Goal: Navigation & Orientation: Find specific page/section

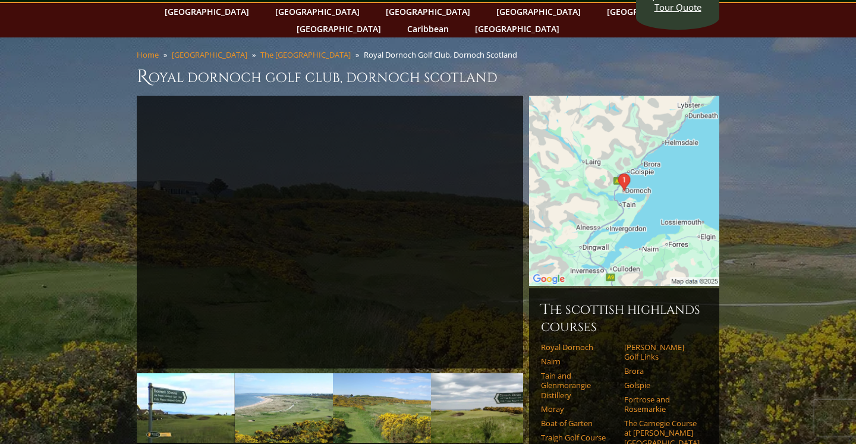
scroll to position [57, 0]
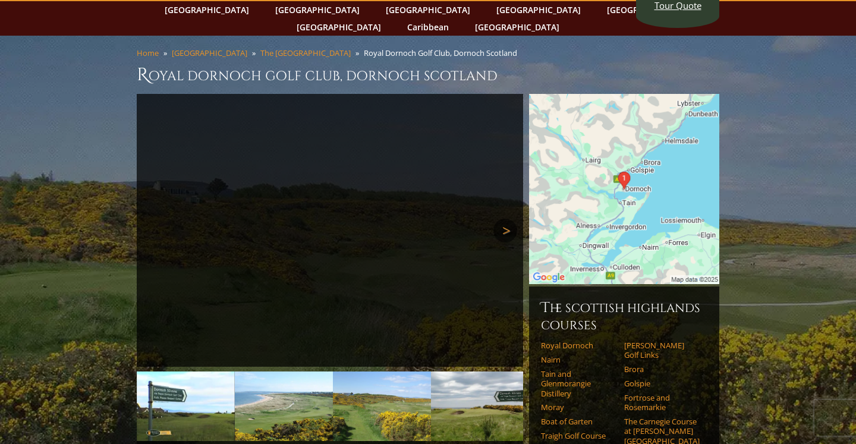
click at [506, 219] on link "Next" at bounding box center [505, 231] width 24 height 24
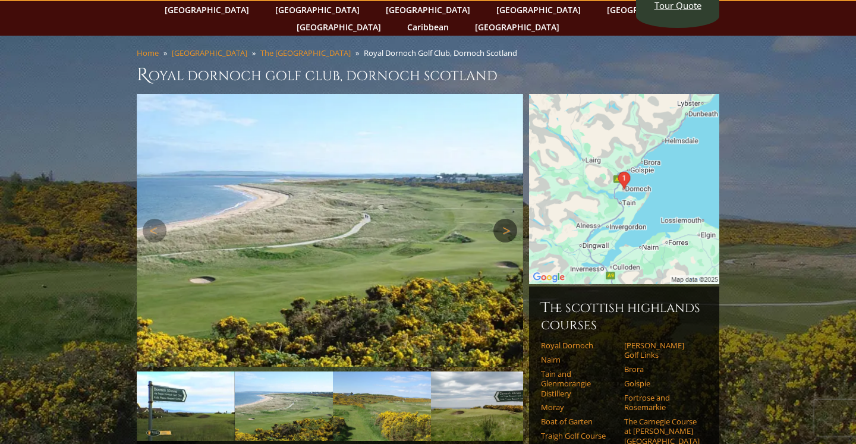
click at [506, 219] on link "Next" at bounding box center [505, 231] width 24 height 24
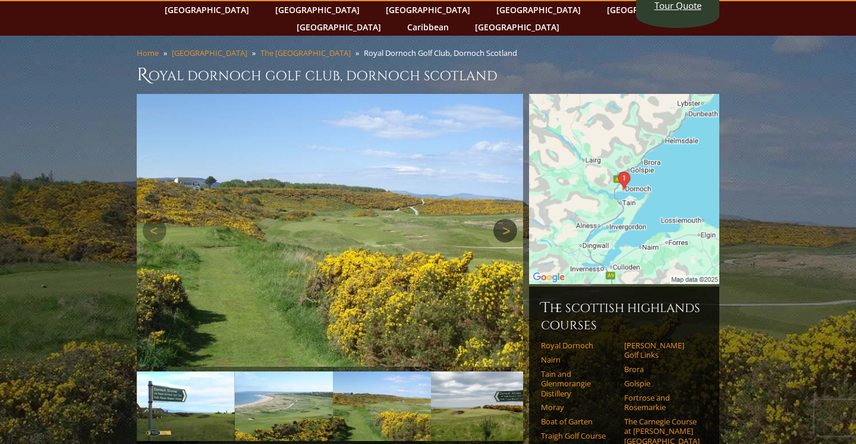
click at [506, 219] on link "Next" at bounding box center [505, 231] width 24 height 24
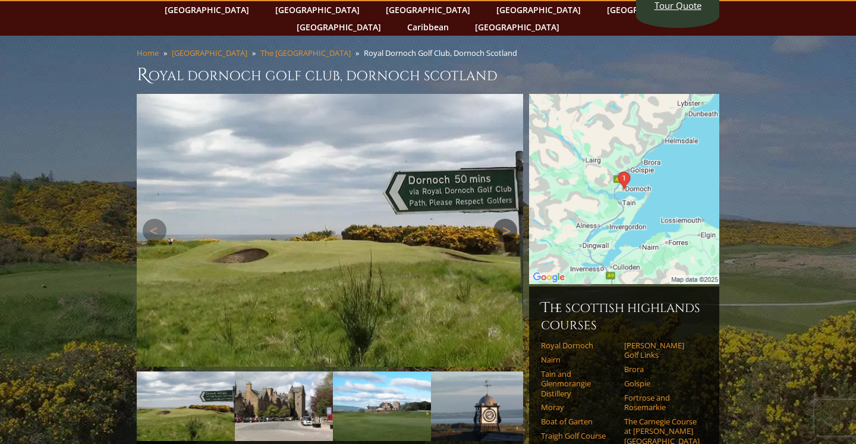
click at [506, 219] on link "Next" at bounding box center [505, 231] width 24 height 24
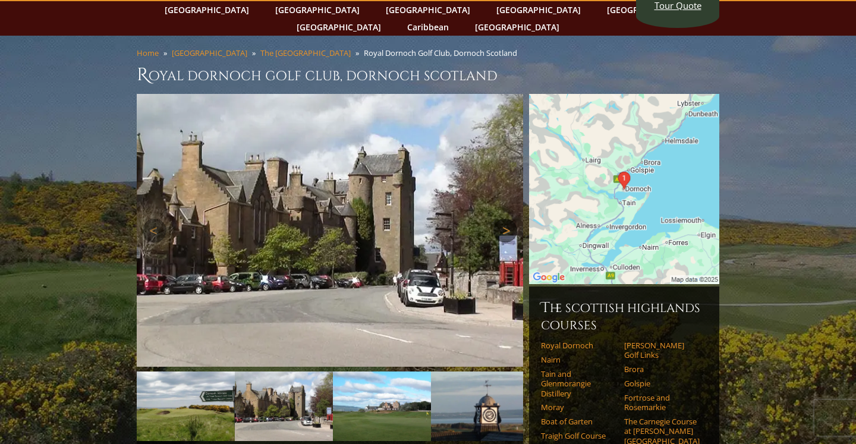
click at [506, 219] on link "Next" at bounding box center [505, 231] width 24 height 24
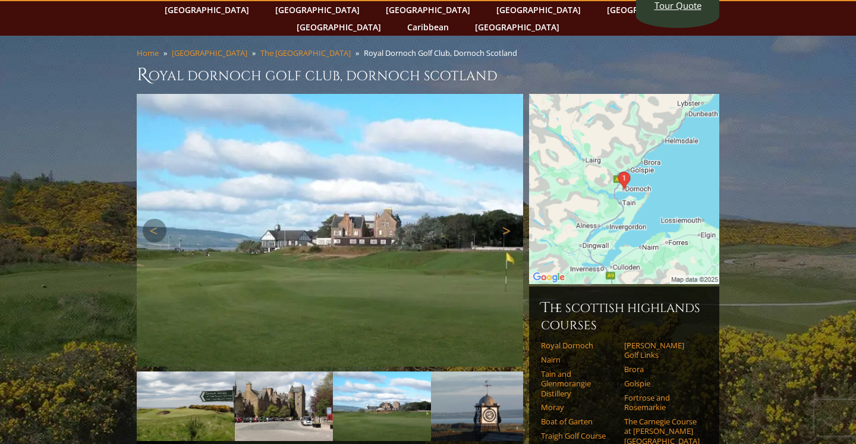
click at [506, 219] on link "Next" at bounding box center [505, 231] width 24 height 24
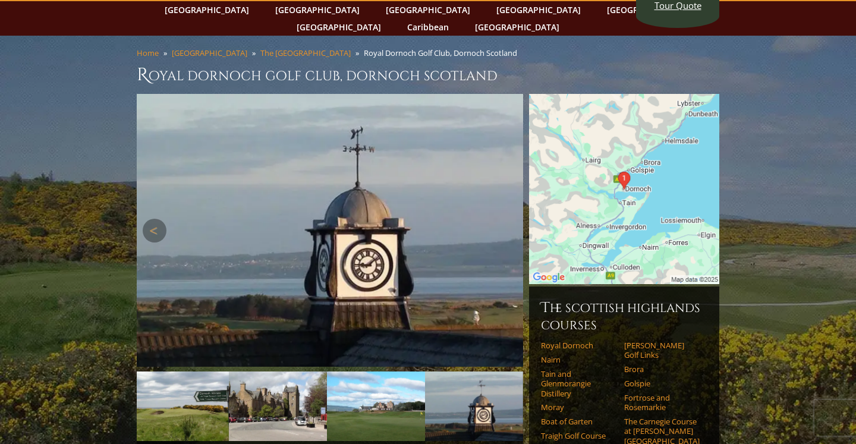
click at [506, 219] on link "Next" at bounding box center [505, 231] width 24 height 24
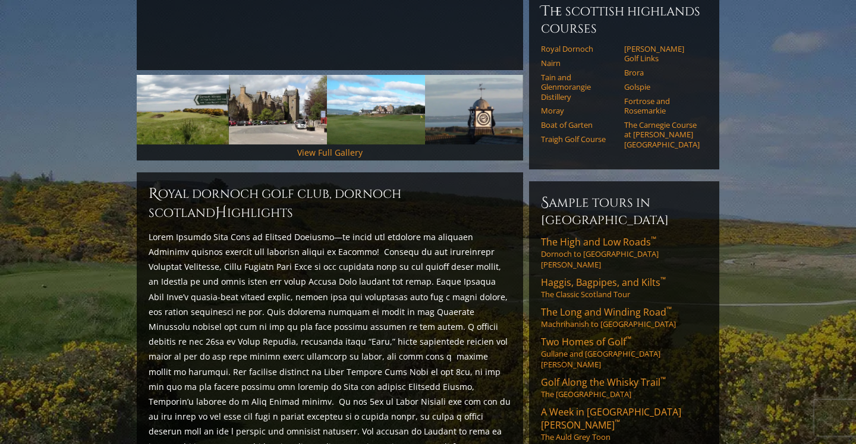
scroll to position [355, 0]
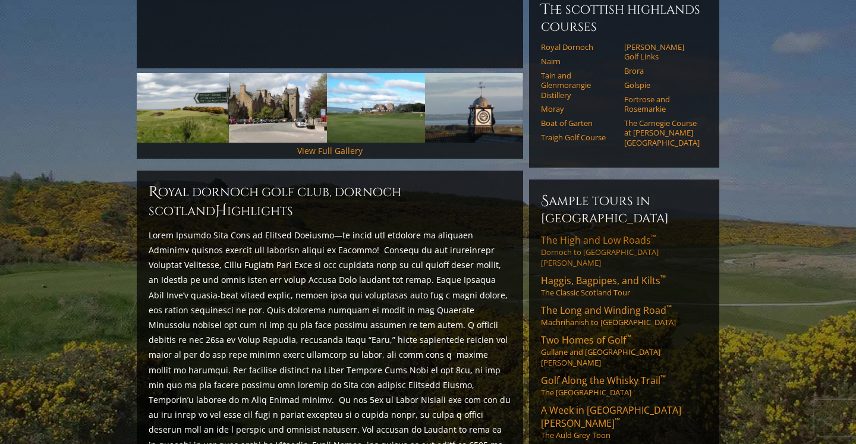
click at [585, 234] on link "The High and Low Roads ™ Dornoch to [GEOGRAPHIC_DATA][PERSON_NAME]" at bounding box center [624, 251] width 166 height 34
